Goal: Task Accomplishment & Management: Use online tool/utility

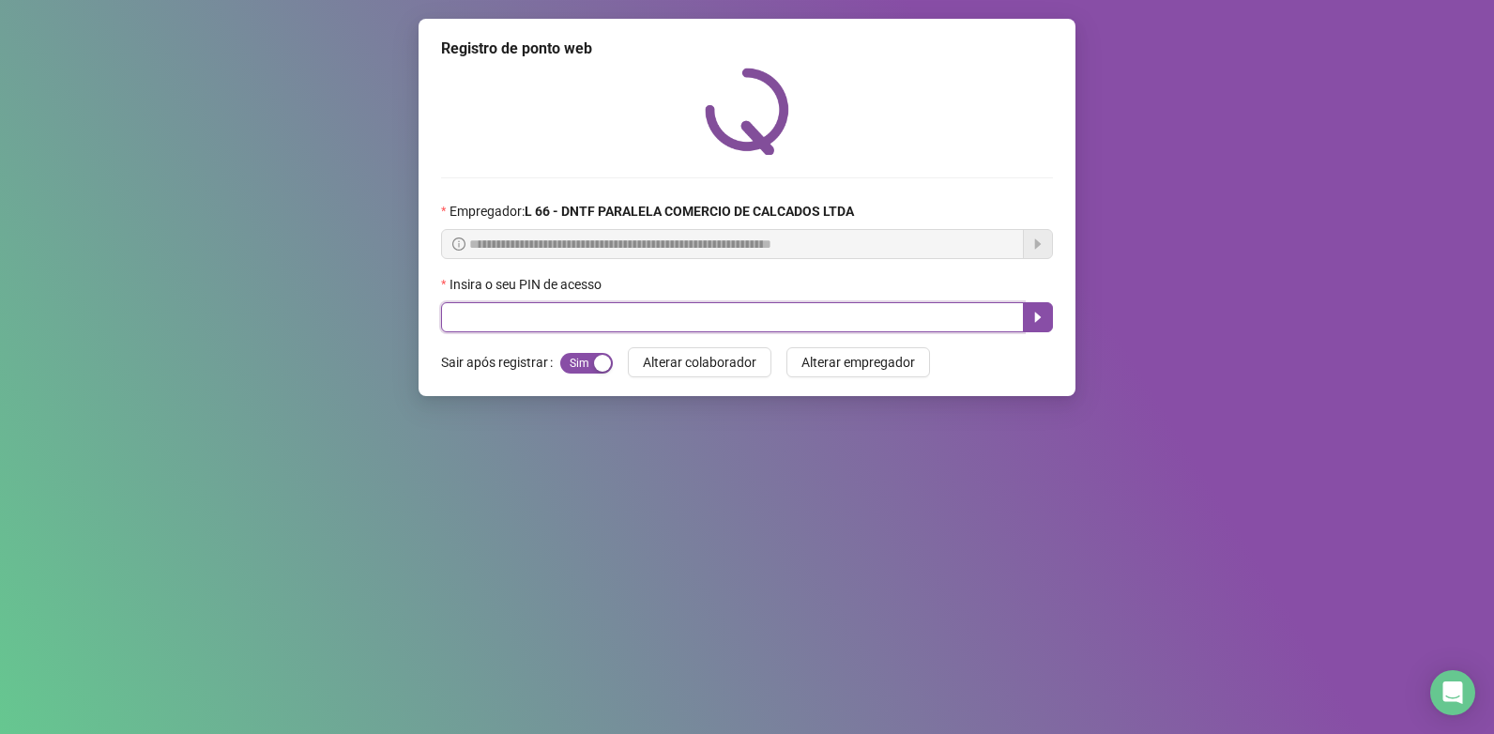
click at [538, 324] on input "text" at bounding box center [732, 317] width 583 height 30
type input "*****"
click at [1040, 331] on button "button" at bounding box center [1038, 317] width 30 height 30
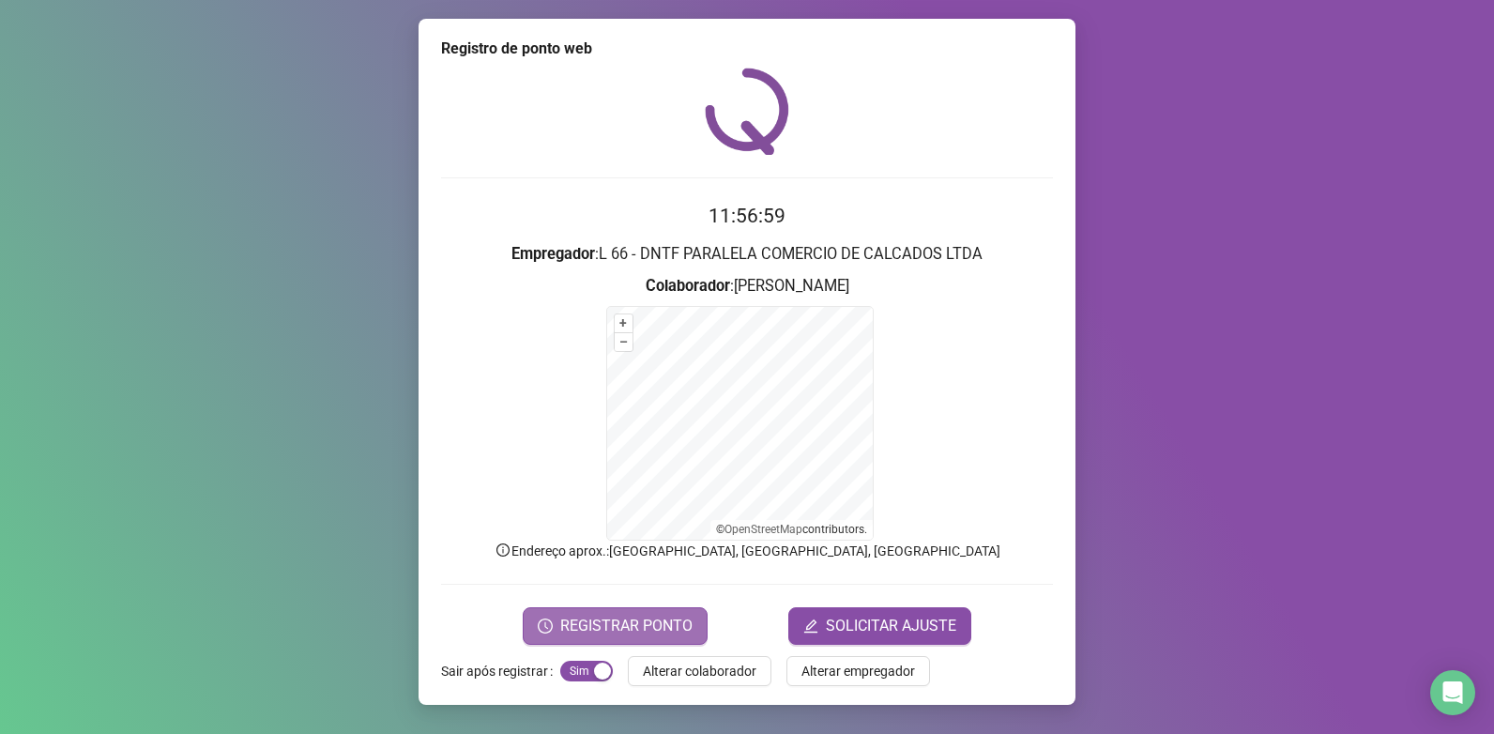
click at [588, 626] on span "REGISTRAR PONTO" at bounding box center [626, 626] width 132 height 23
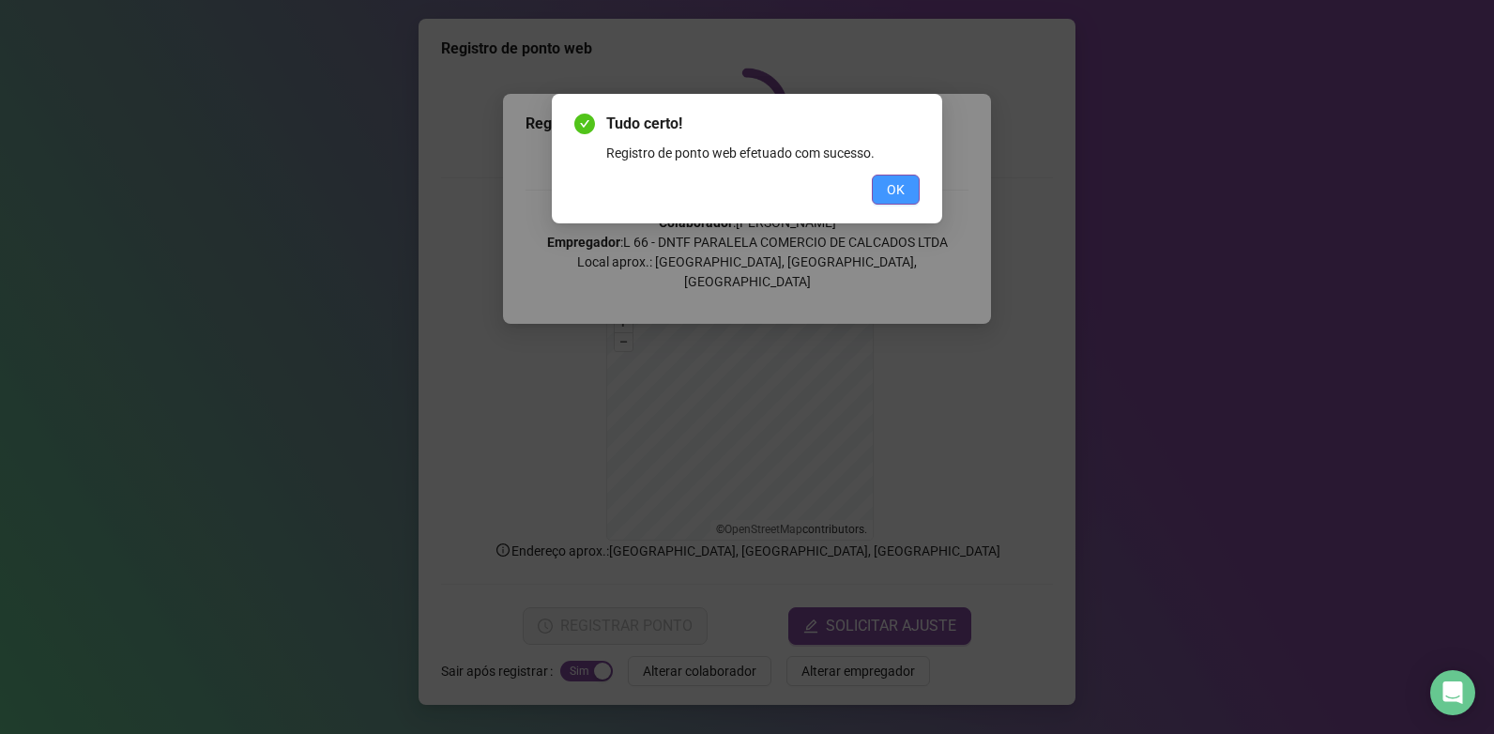
click at [896, 199] on span "OK" at bounding box center [896, 189] width 18 height 21
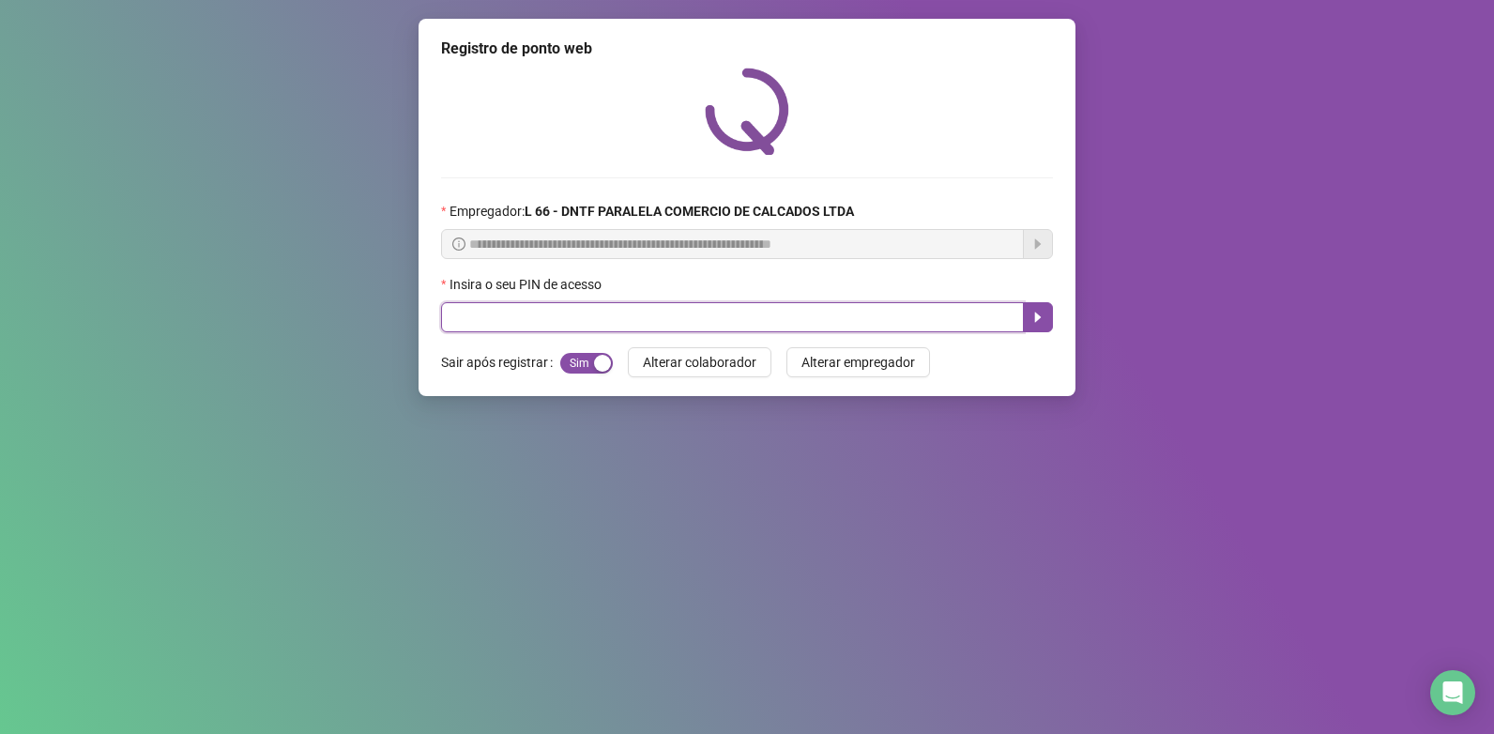
click at [763, 314] on input "text" at bounding box center [732, 317] width 583 height 30
type input "*****"
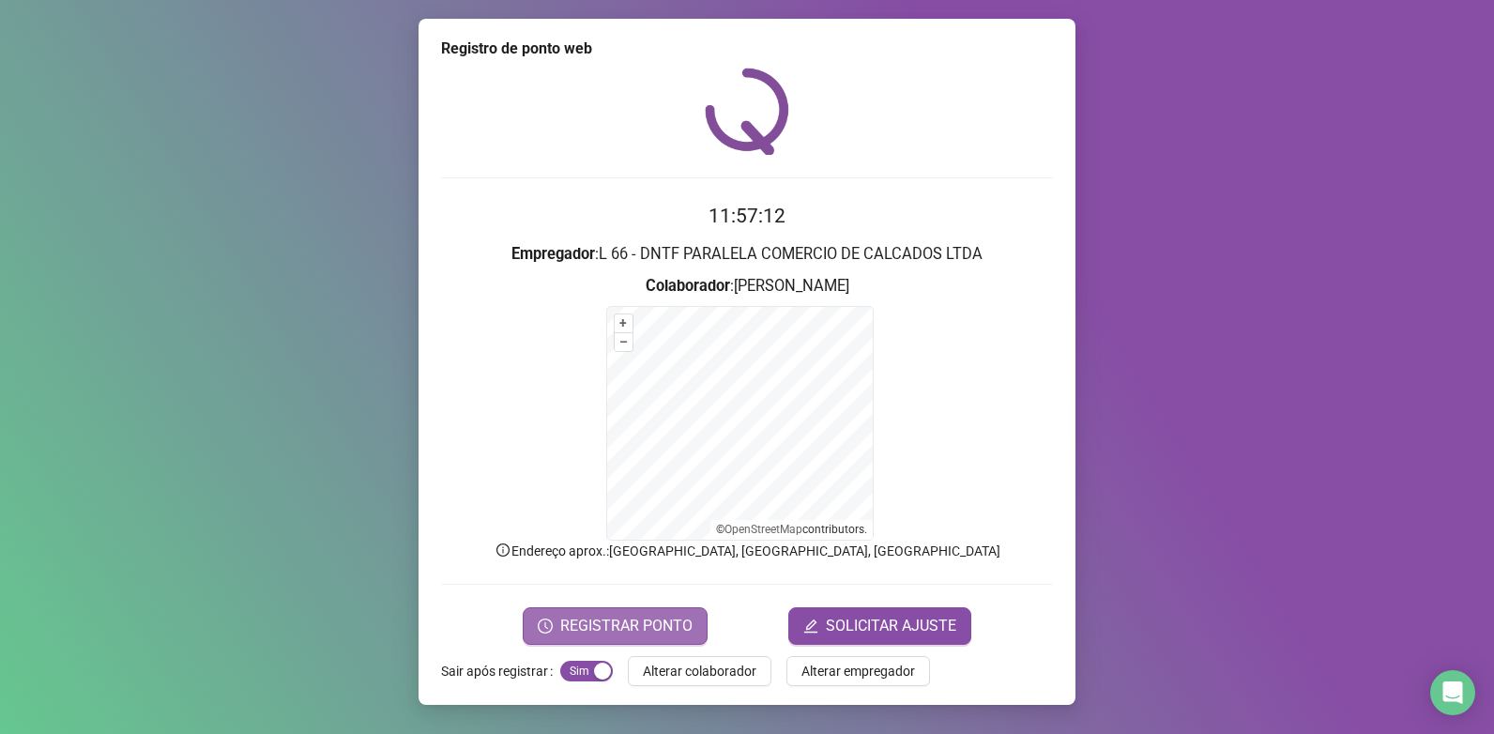
click at [646, 617] on span "REGISTRAR PONTO" at bounding box center [626, 626] width 132 height 23
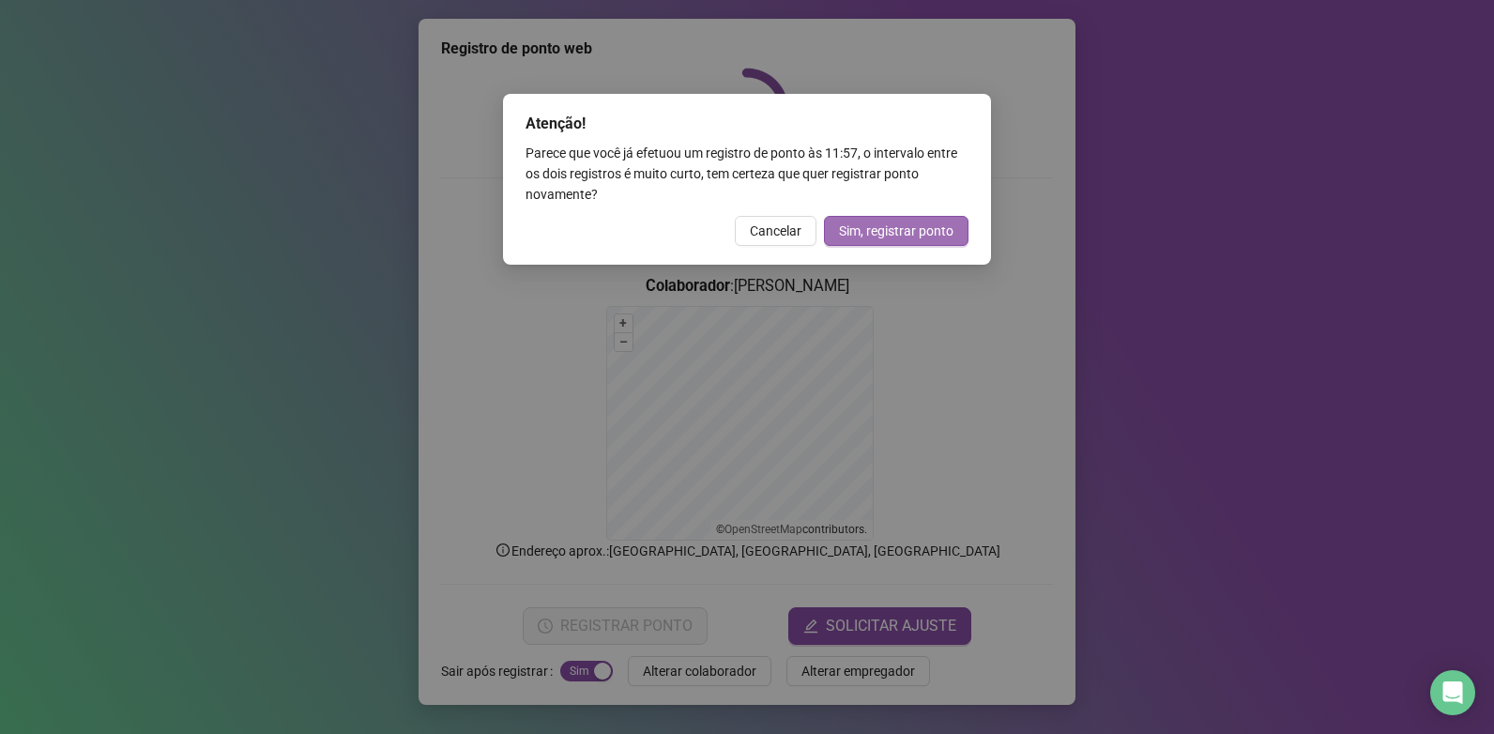
click at [880, 235] on span "Sim, registrar ponto" at bounding box center [896, 231] width 114 height 21
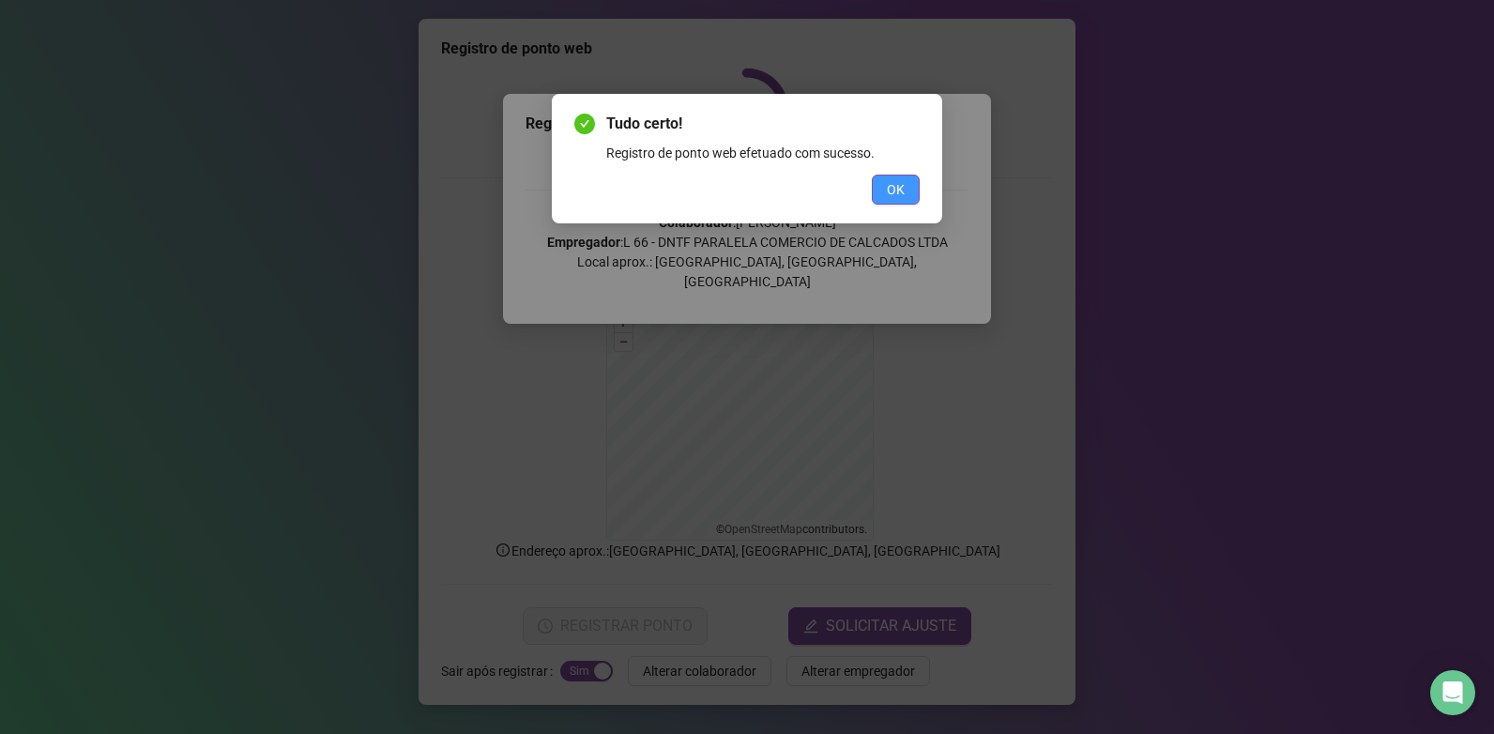
click at [903, 191] on span "OK" at bounding box center [896, 189] width 18 height 21
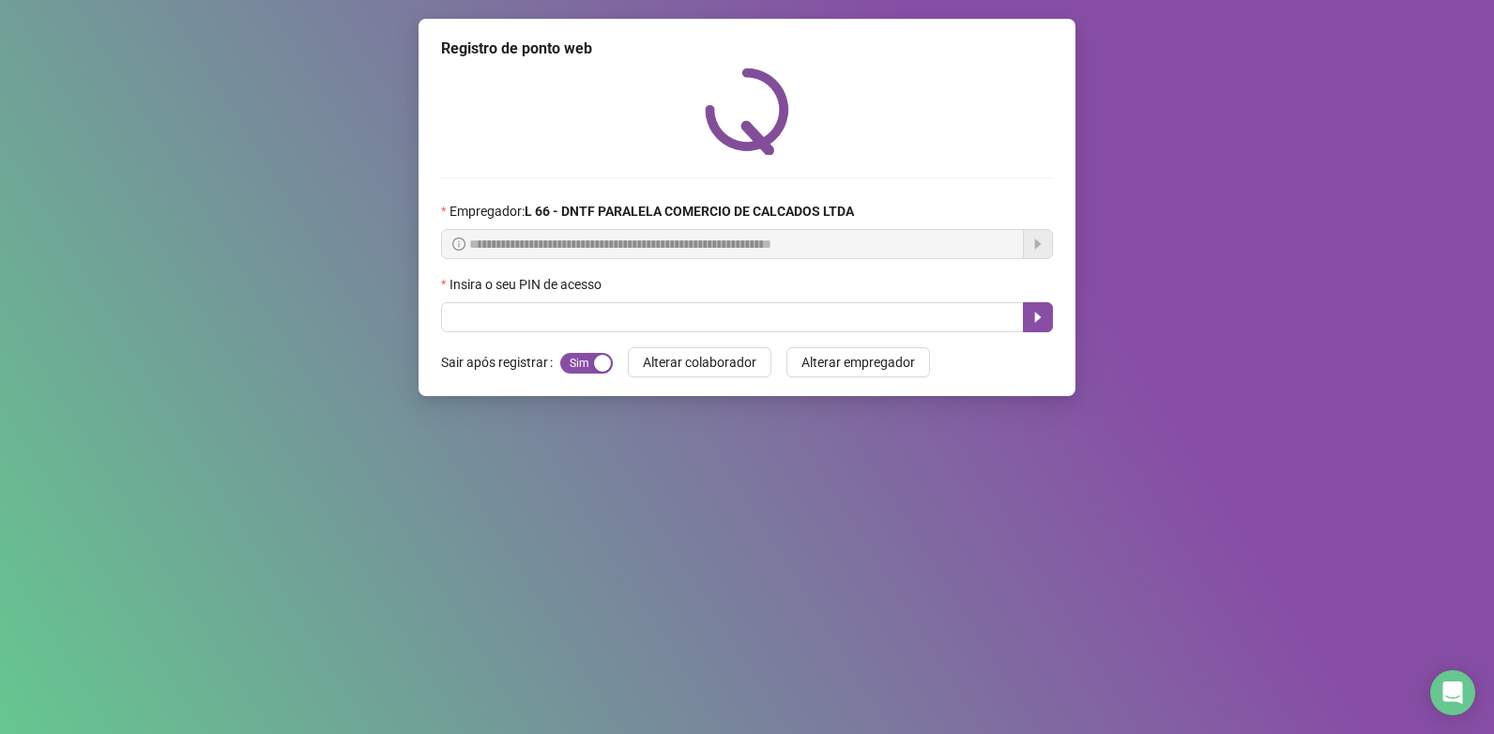
drag, startPoint x: 1332, startPoint y: 561, endPoint x: 1312, endPoint y: 627, distance: 68.9
